Goal: Learn about a topic: Learn about a topic

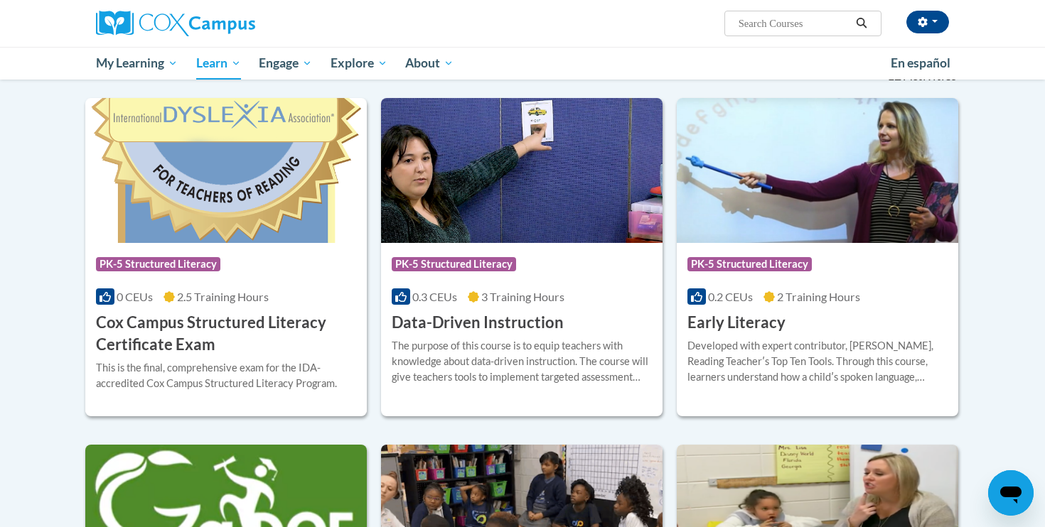
scroll to position [465, 0]
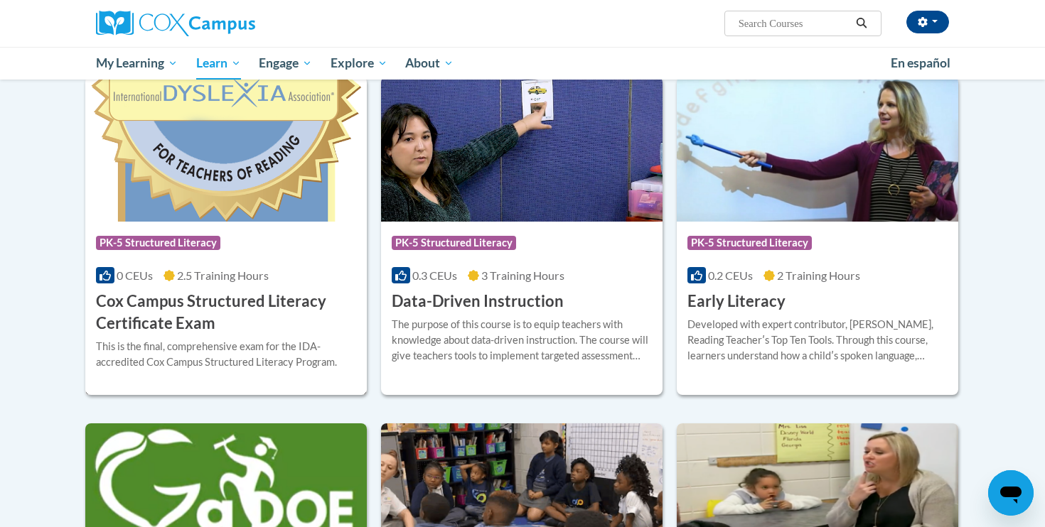
click at [181, 192] on img at bounding box center [225, 149] width 281 height 145
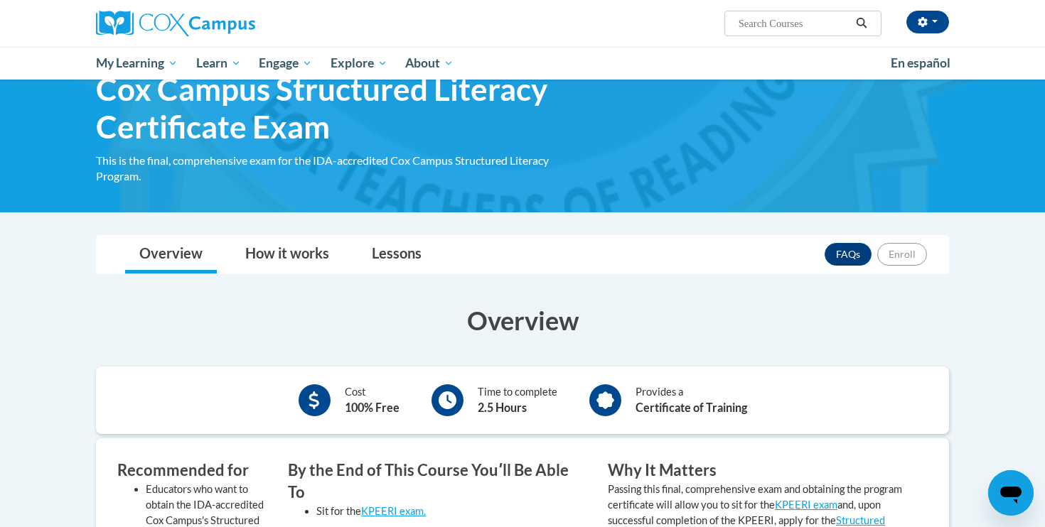
scroll to position [49, 0]
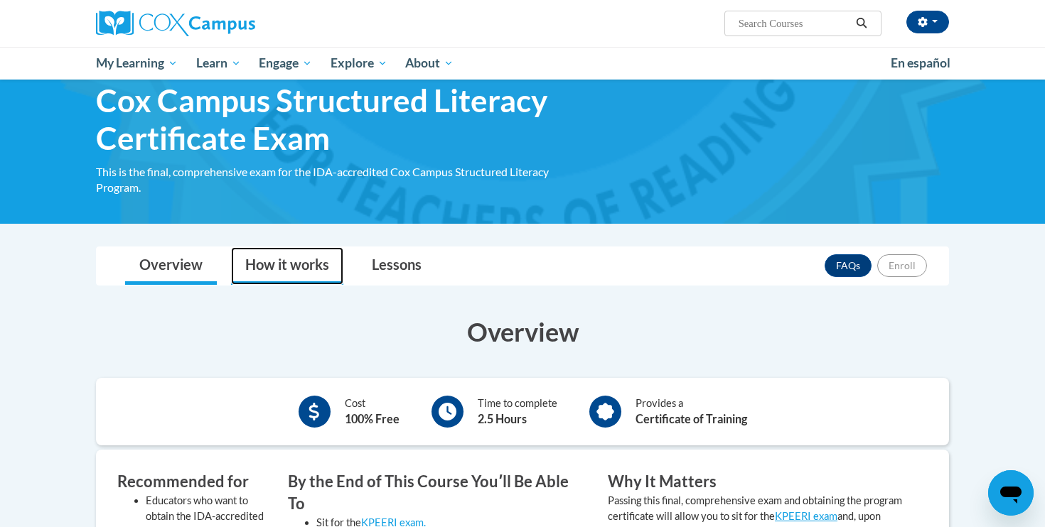
click at [270, 267] on link "How it works" at bounding box center [287, 266] width 112 height 38
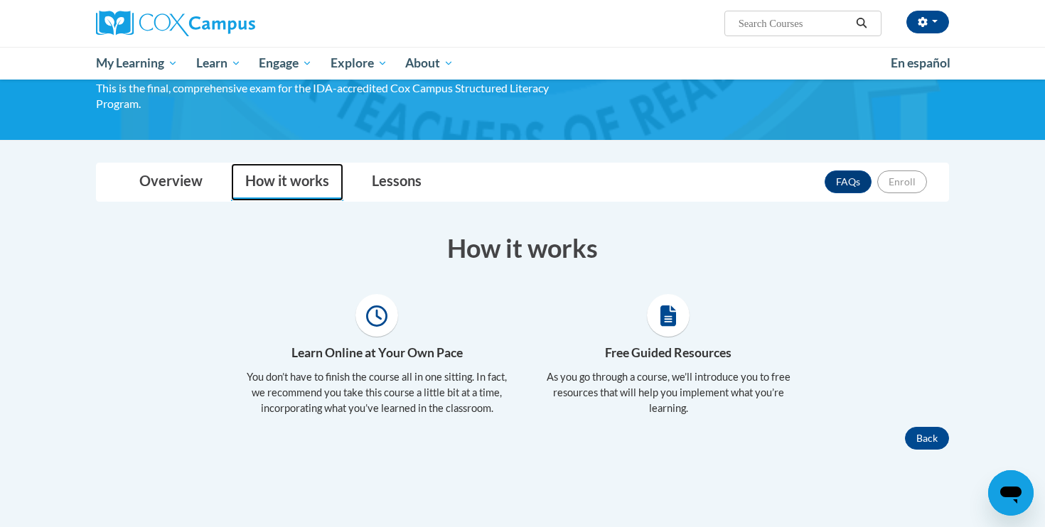
scroll to position [149, 0]
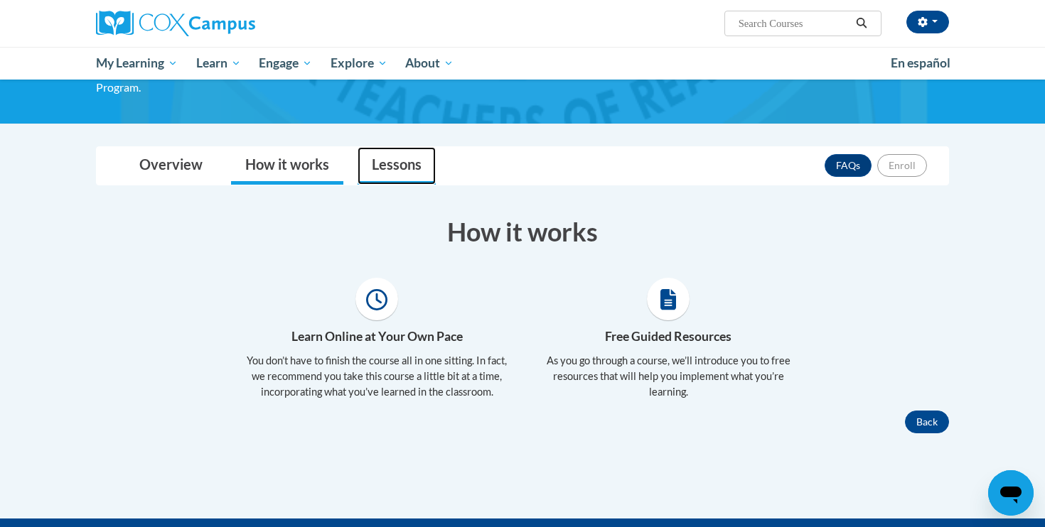
click at [379, 170] on link "Lessons" at bounding box center [396, 166] width 78 height 38
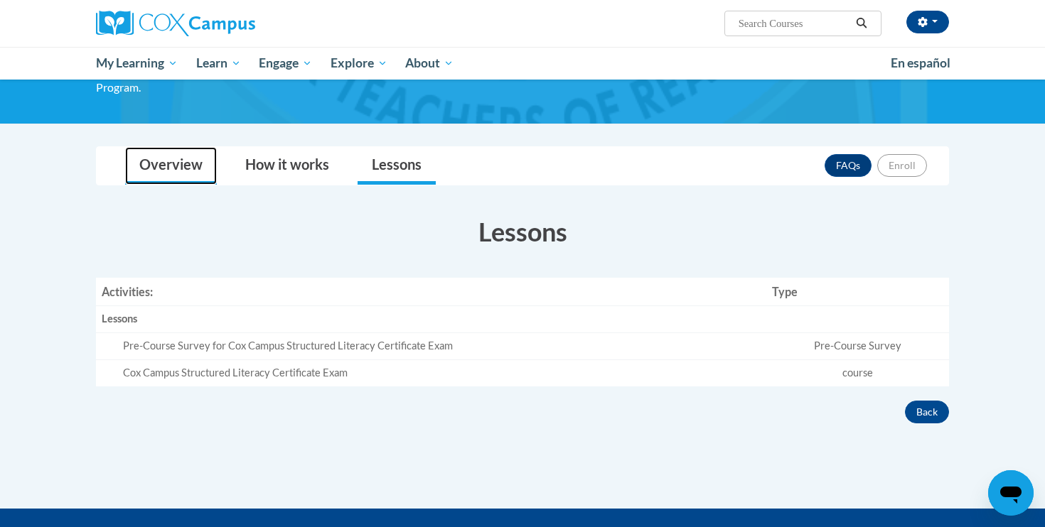
click at [178, 166] on link "Overview" at bounding box center [171, 166] width 92 height 38
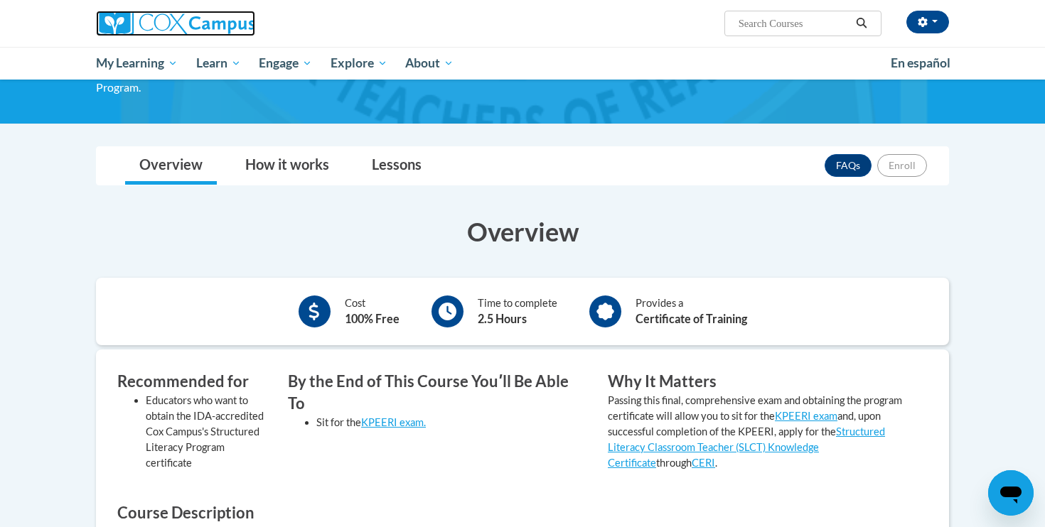
click at [188, 24] on img at bounding box center [175, 24] width 159 height 26
